Goal: Task Accomplishment & Management: Use online tool/utility

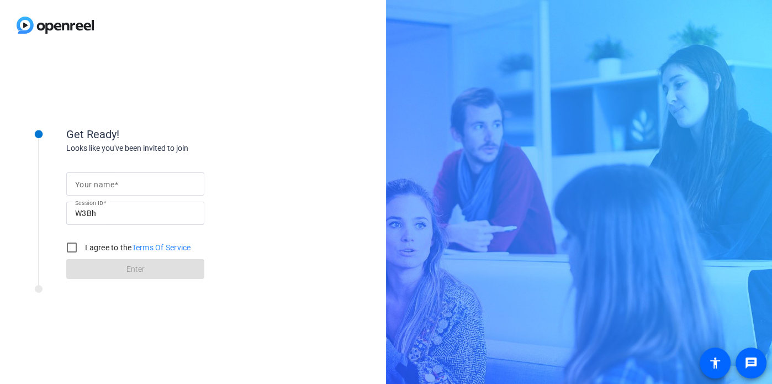
click at [158, 182] on input "Your name" at bounding box center [135, 183] width 120 height 13
type input "abby"
click at [74, 243] on input "I agree to the Terms Of Service" at bounding box center [72, 247] width 22 height 22
checkbox input "true"
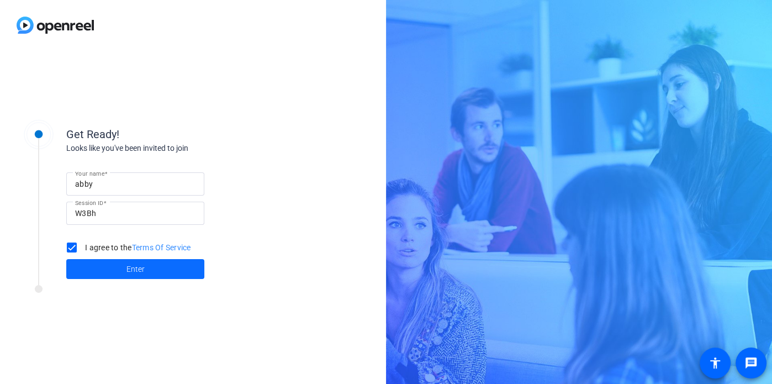
click at [101, 264] on span at bounding box center [135, 269] width 138 height 26
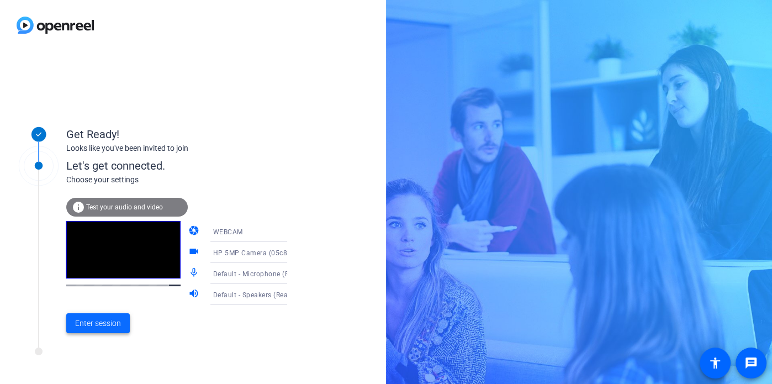
click at [102, 325] on span "Enter session" at bounding box center [98, 323] width 46 height 12
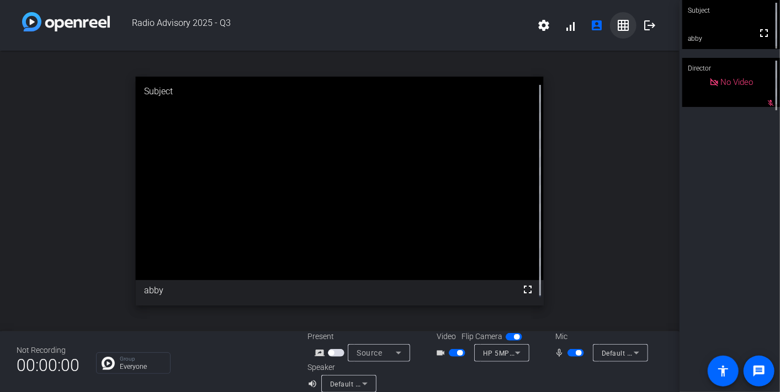
click at [617, 23] on mat-icon "grid_on" at bounding box center [623, 25] width 13 height 13
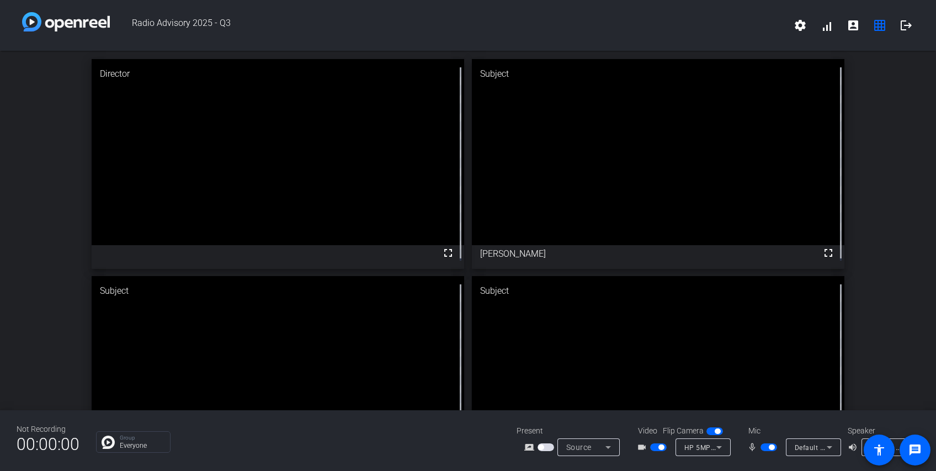
drag, startPoint x: 735, startPoint y: 0, endPoint x: 75, endPoint y: 216, distance: 694.8
click at [75, 216] on div "Director fullscreen Subject fullscreen [PERSON_NAME] Subject fullscreen [PERSON…" at bounding box center [468, 272] width 936 height 443
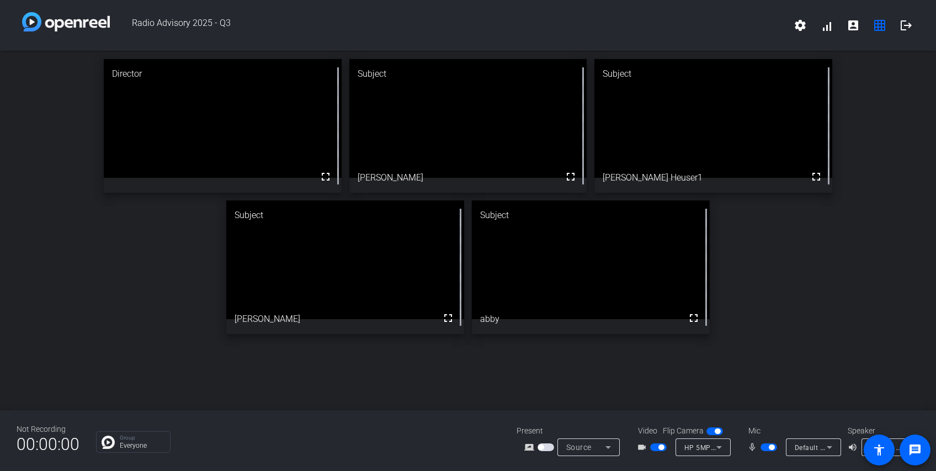
click at [512, 345] on div "Director fullscreen Subject fullscreen [PERSON_NAME] Subject fullscreen [PERSON…" at bounding box center [468, 230] width 936 height 359
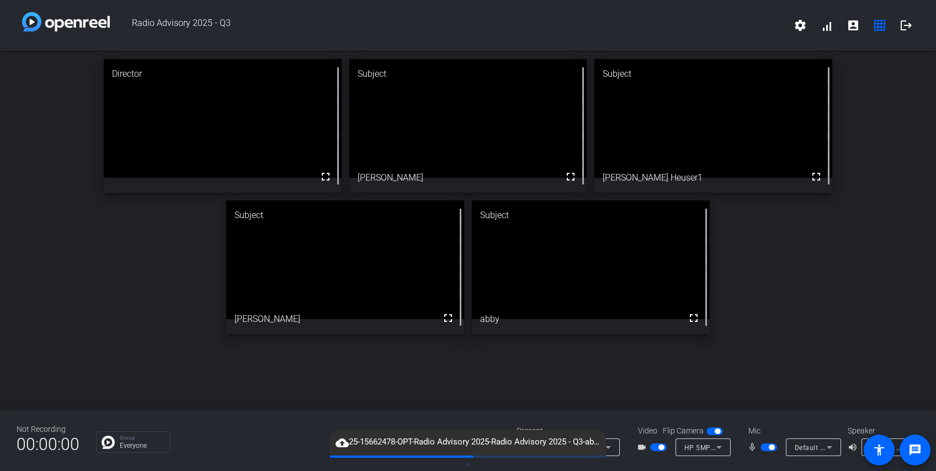
click at [771, 301] on div "Director fullscreen Subject fullscreen [PERSON_NAME] Subject fullscreen [PERSON…" at bounding box center [468, 196] width 936 height 291
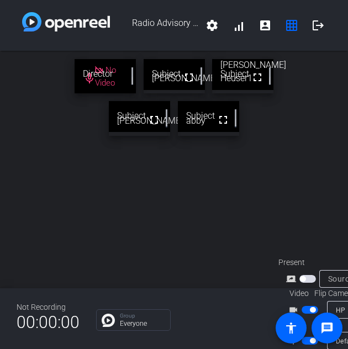
drag, startPoint x: 397, startPoint y: 4, endPoint x: 57, endPoint y: 154, distance: 371.0
click at [57, 154] on div "Director No Video mic_none Subject fullscreen [PERSON_NAME] Subject fullscreen …" at bounding box center [174, 169] width 348 height 237
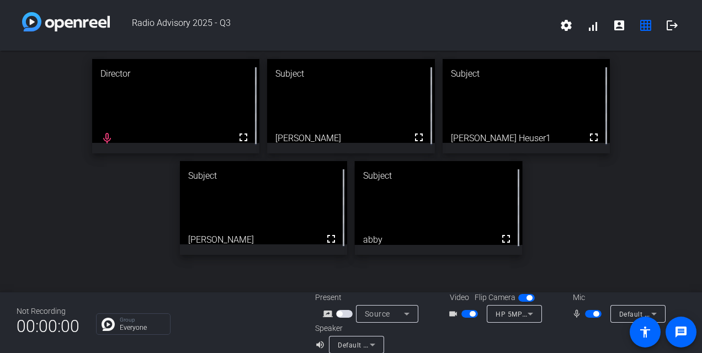
click at [564, 234] on div "Director fullscreen mic_none Subject fullscreen [PERSON_NAME] Subject fullscree…" at bounding box center [351, 157] width 702 height 213
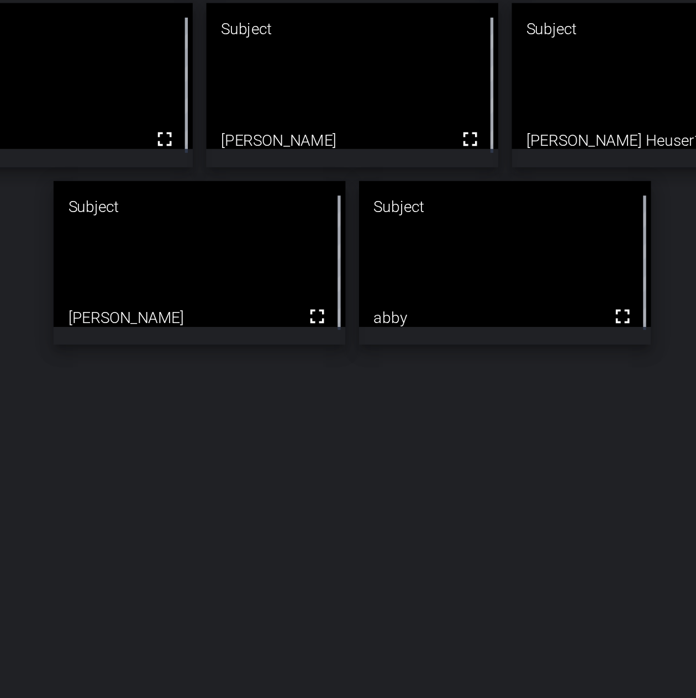
drag, startPoint x: 253, startPoint y: 34, endPoint x: 220, endPoint y: 305, distance: 273.1
click at [220, 305] on div "Director fullscreen mic_none Subject fullscreen [PERSON_NAME] Subject fullscree…" at bounding box center [348, 344] width 696 height 586
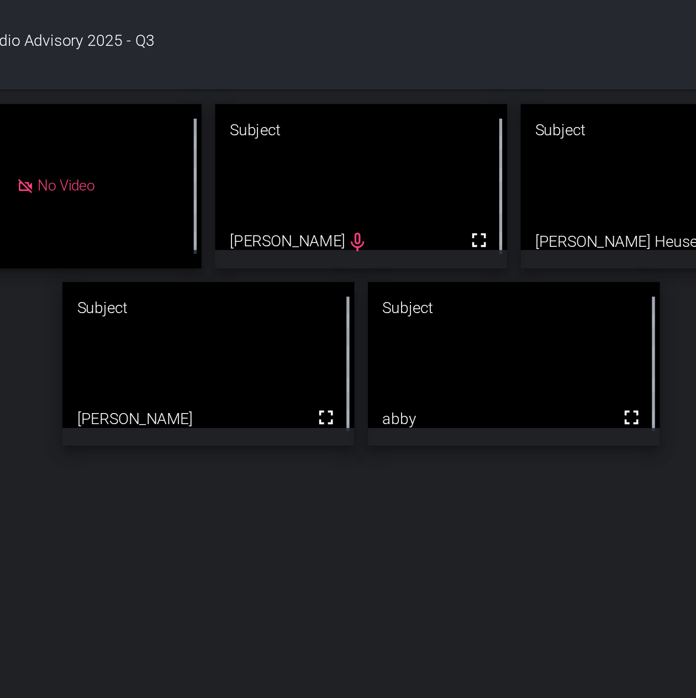
click at [399, 326] on div "Director No Video mic_none Subject fullscreen [PERSON_NAME] Subject fullscreen …" at bounding box center [348, 344] width 696 height 586
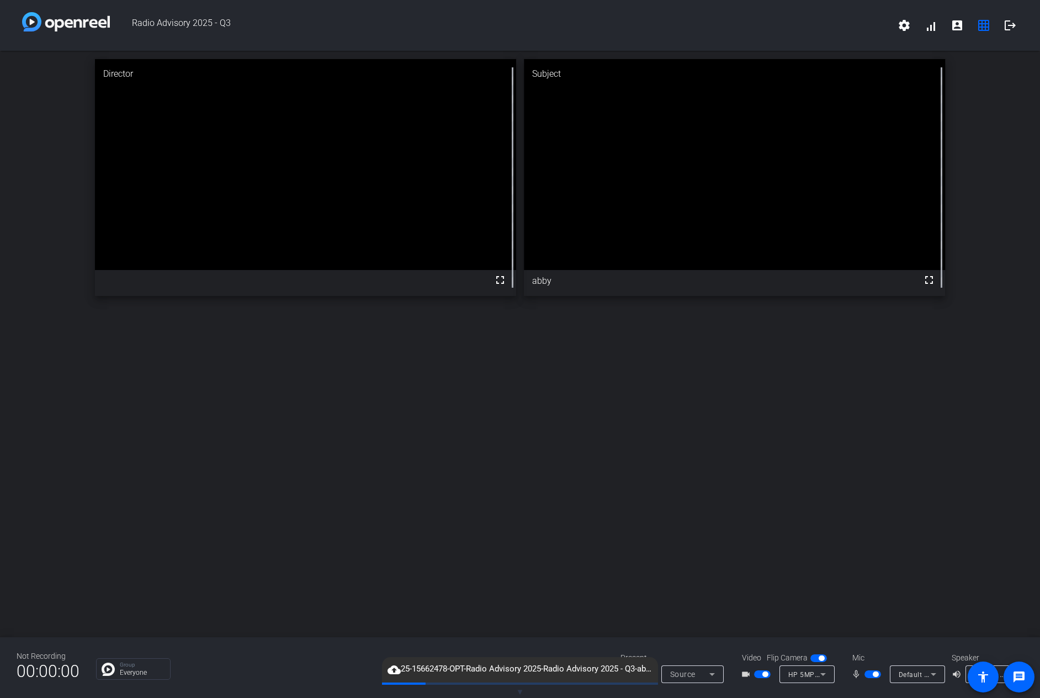
click at [616, 383] on div "Director fullscreen Subject fullscreen abby" at bounding box center [520, 344] width 1040 height 586
click at [771, 383] on span "button" at bounding box center [872, 674] width 17 height 8
click at [757, 383] on div "videocam_outline" at bounding box center [760, 673] width 39 height 13
click at [757, 383] on span "button" at bounding box center [762, 674] width 17 height 8
